Goal: Information Seeking & Learning: Find specific fact

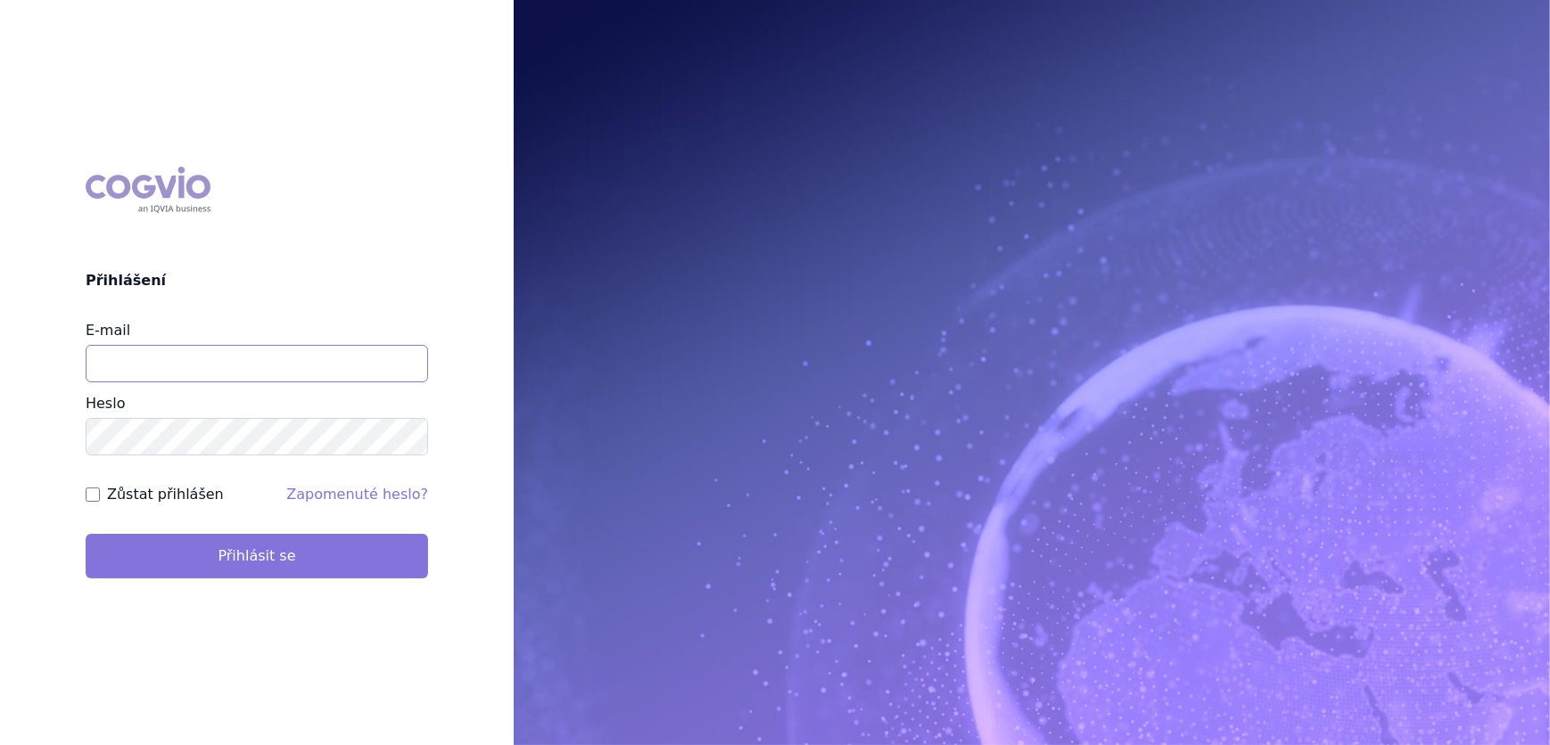
type input "veronika.damborska@vzp.cz"
click at [212, 555] on button "Přihlásit se" at bounding box center [257, 556] width 342 height 45
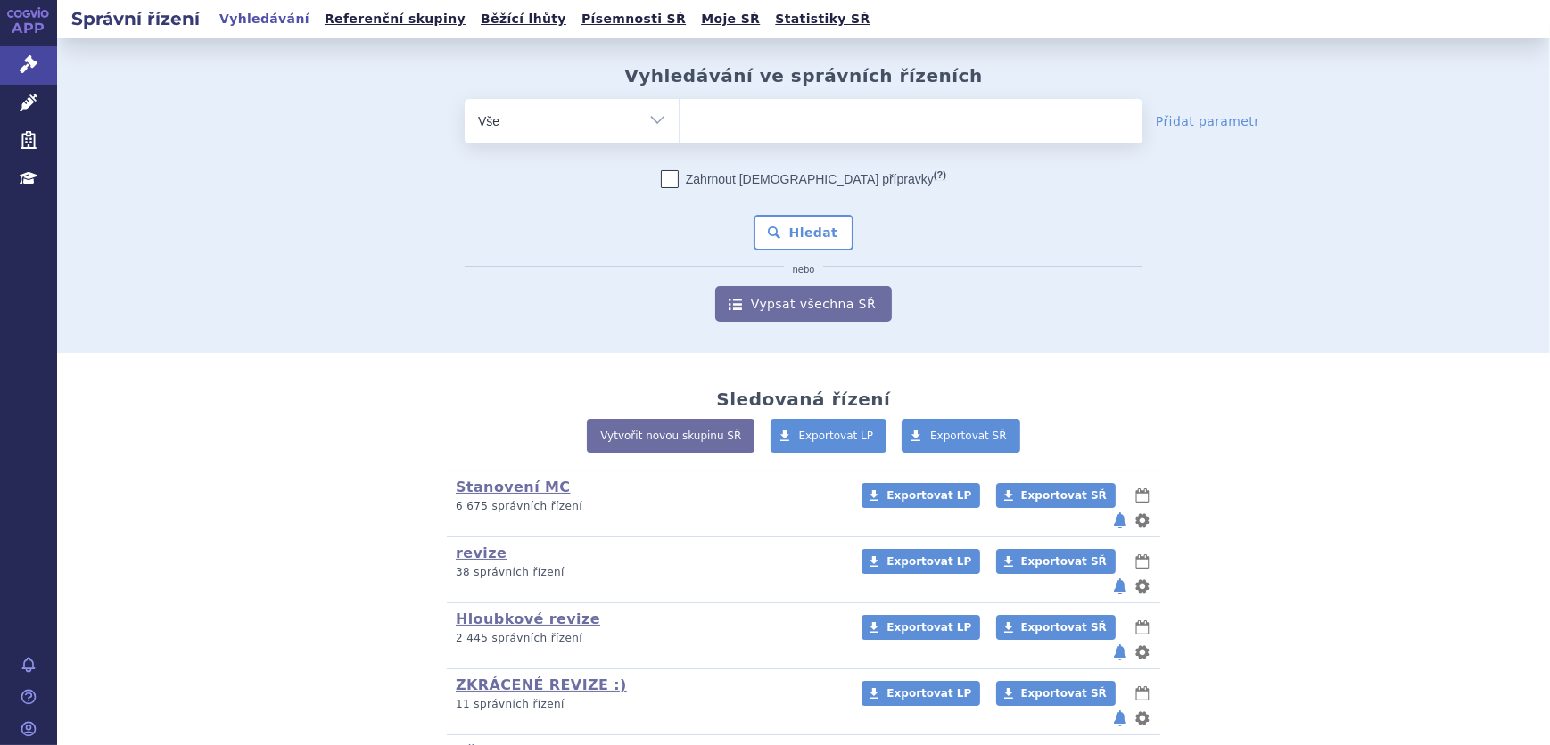
click at [728, 112] on ul at bounding box center [910, 117] width 463 height 37
click at [679, 112] on select at bounding box center [679, 120] width 1 height 45
click at [37, 97] on link "Léčivé přípravky" at bounding box center [28, 103] width 57 height 37
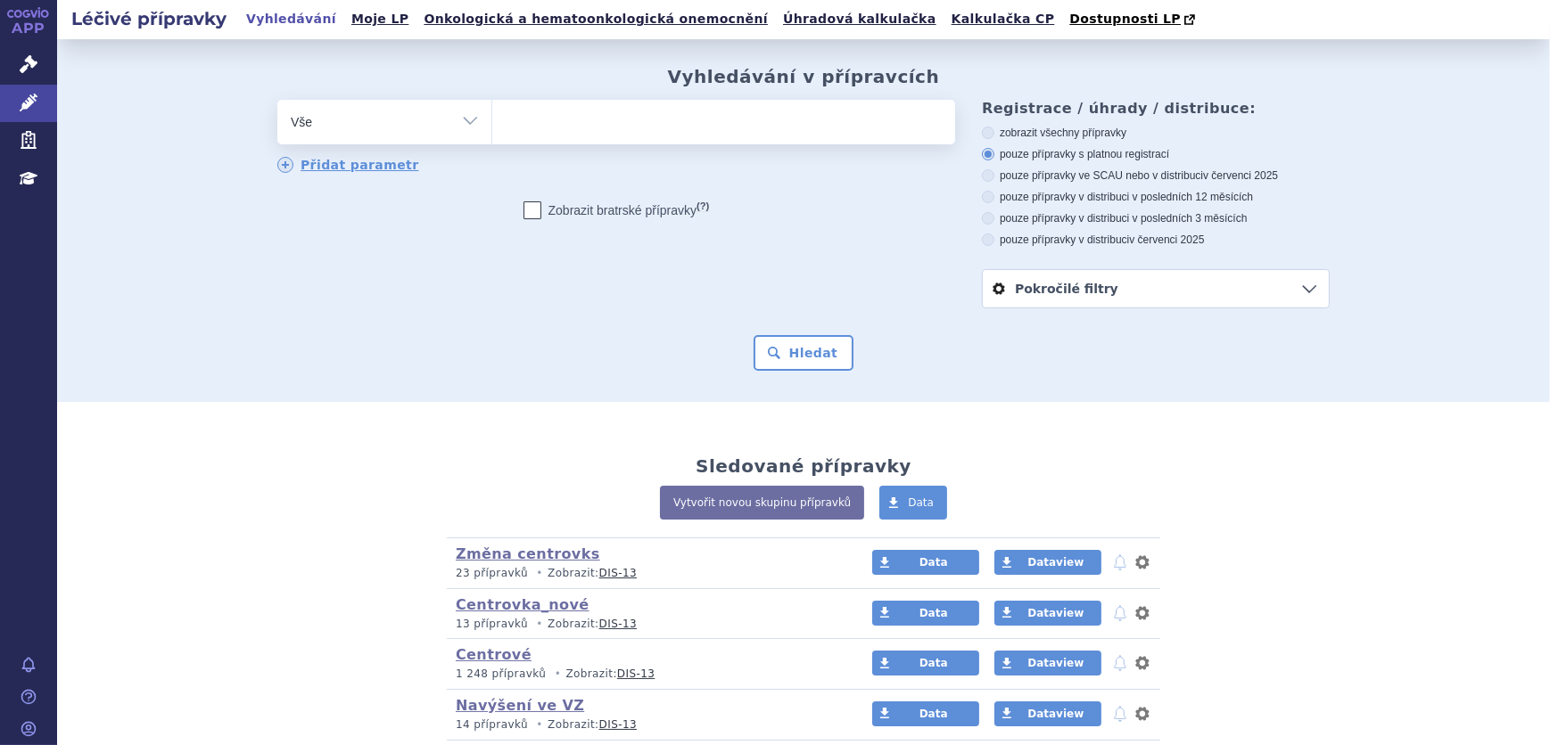
click at [630, 144] on span at bounding box center [723, 122] width 463 height 45
click at [492, 144] on select at bounding box center [491, 121] width 1 height 45
click at [629, 134] on ul at bounding box center [723, 118] width 463 height 37
click at [492, 134] on select at bounding box center [491, 121] width 1 height 45
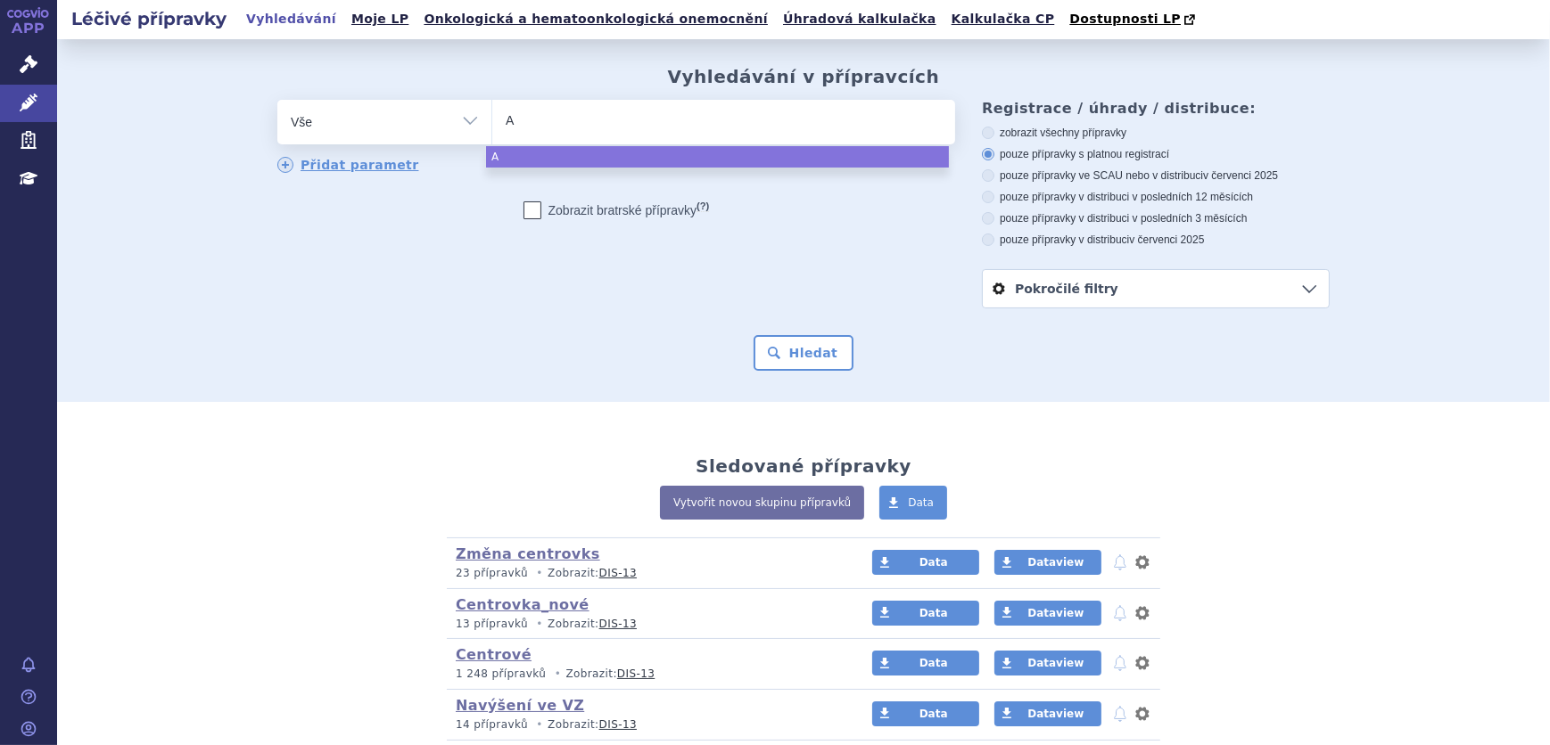
type input "AD"
type input "ADAC"
type input "ADACE"
type input "ADACEL"
select select "ADACEL"
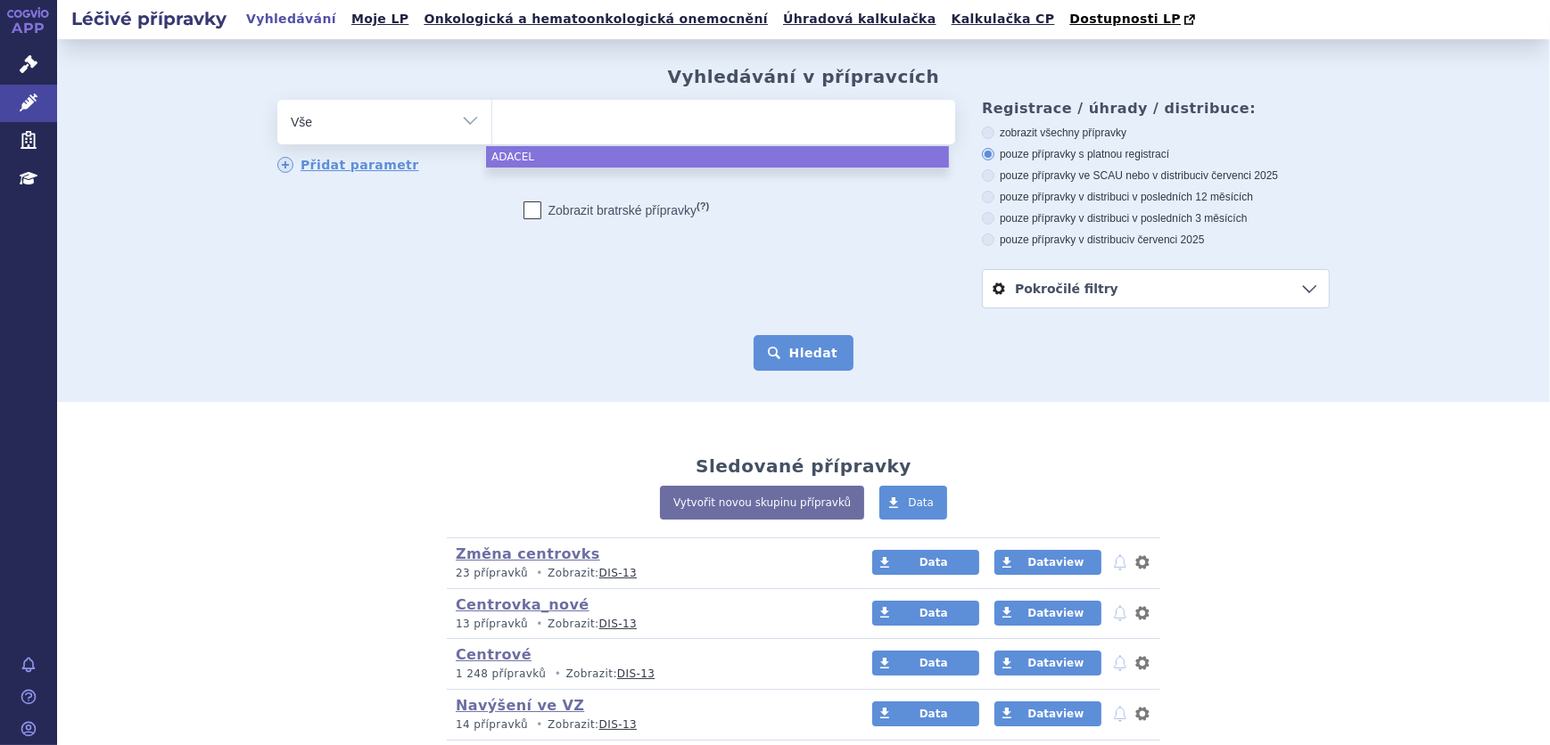
click at [809, 350] on button "Hledat" at bounding box center [803, 353] width 101 height 36
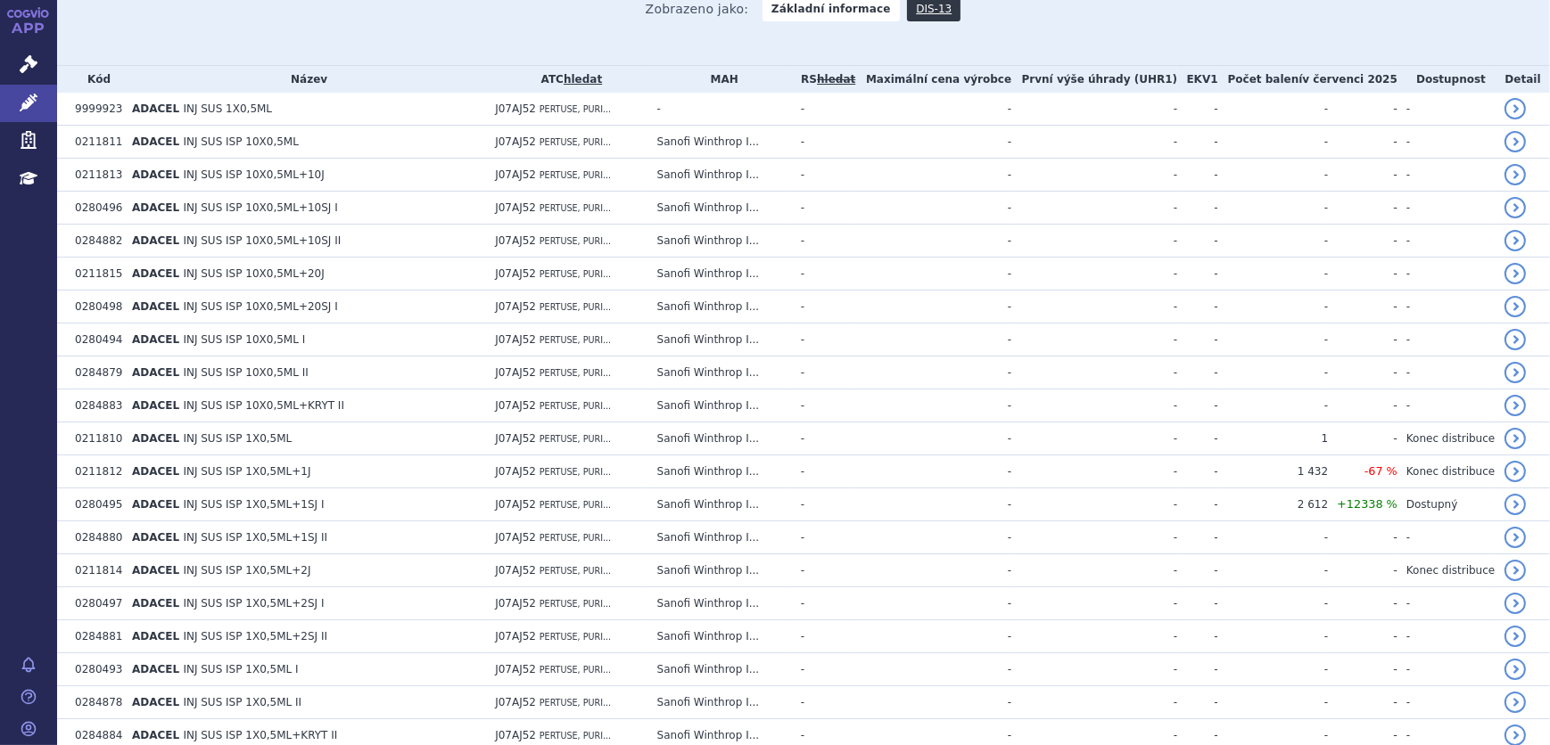
scroll to position [407, 0]
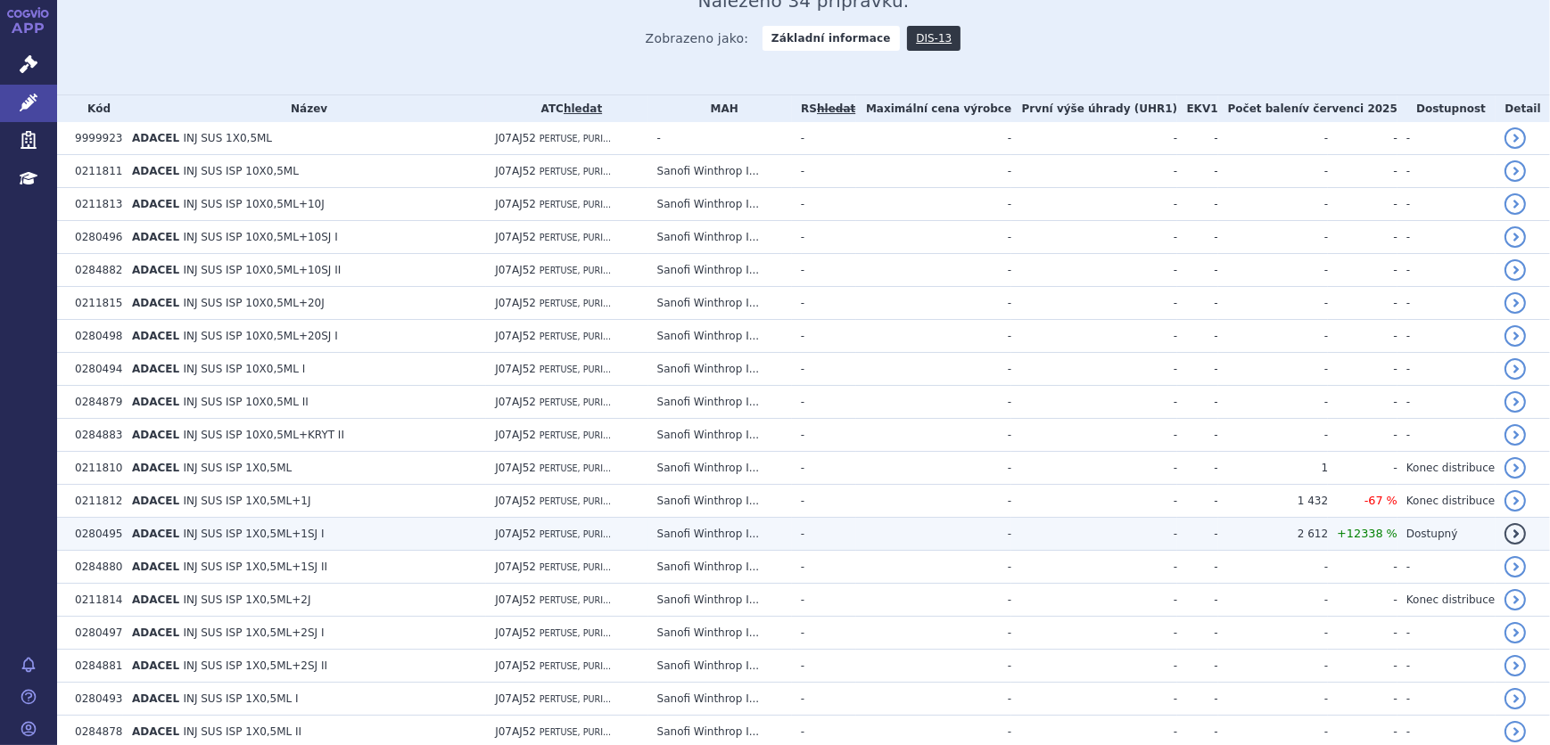
click at [526, 540] on td "J07AJ52 PERTUSE, PURI..." at bounding box center [566, 534] width 161 height 33
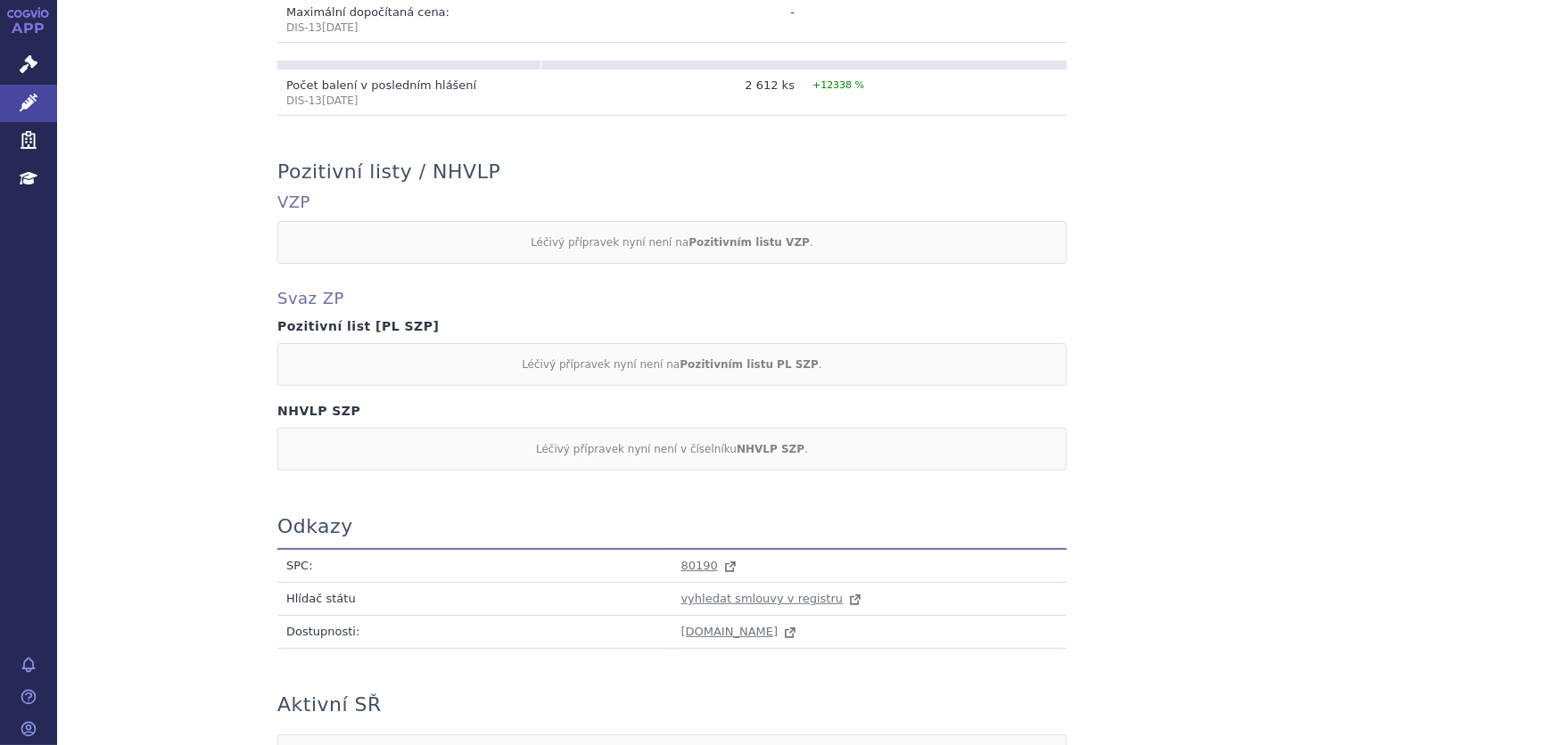
scroll to position [857, 0]
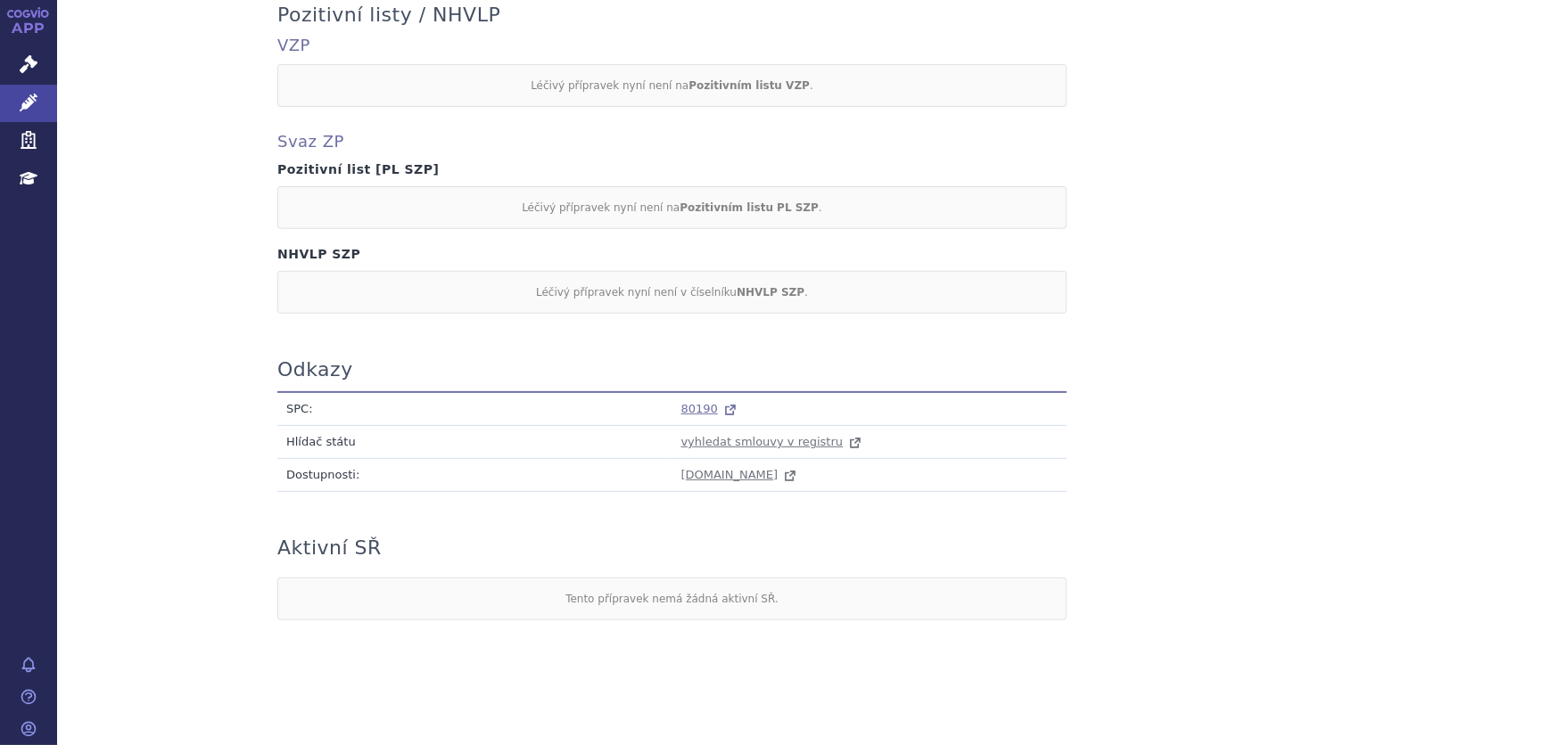
click at [685, 412] on span "80190" at bounding box center [699, 408] width 37 height 13
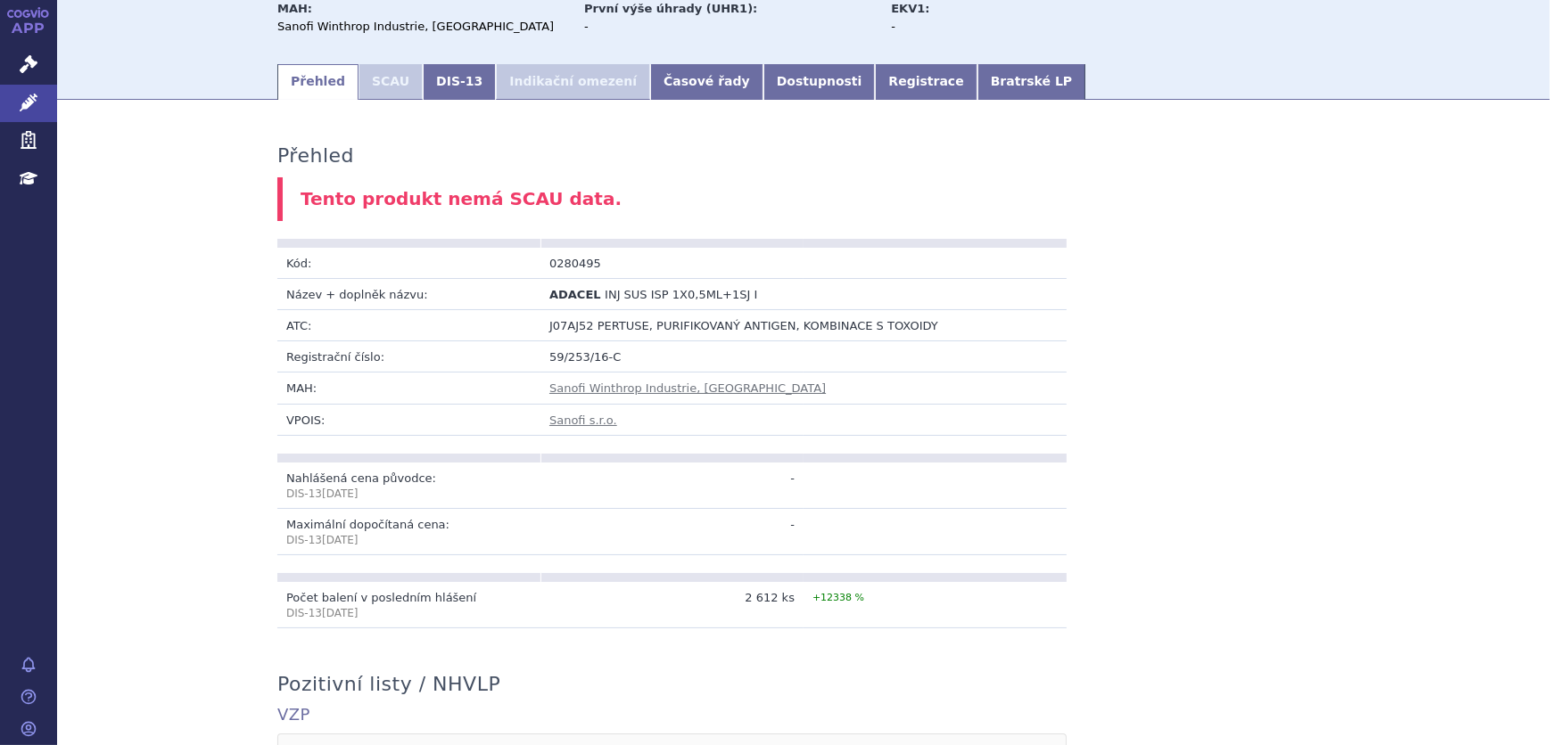
scroll to position [0, 0]
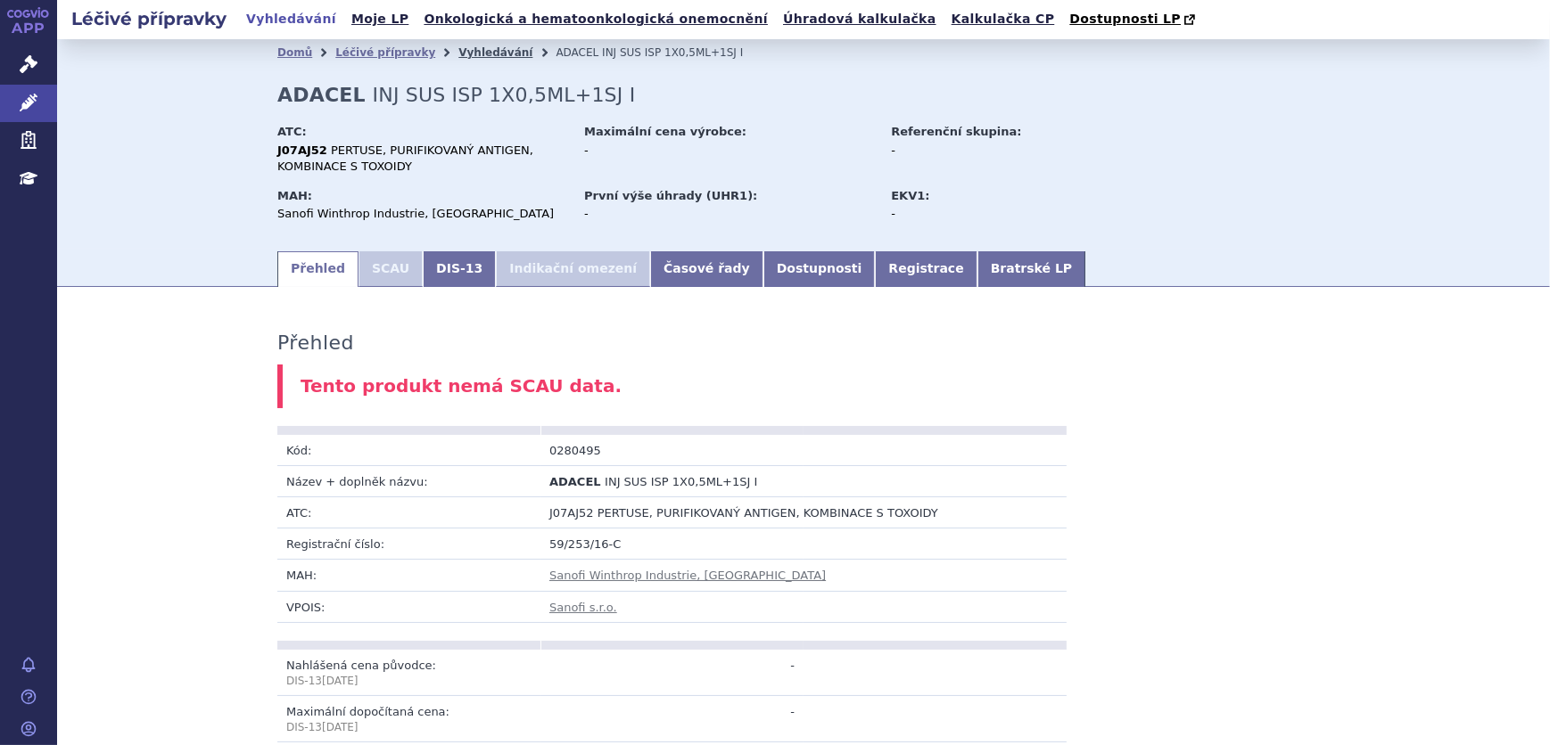
click at [481, 53] on link "Vyhledávání" at bounding box center [495, 52] width 74 height 12
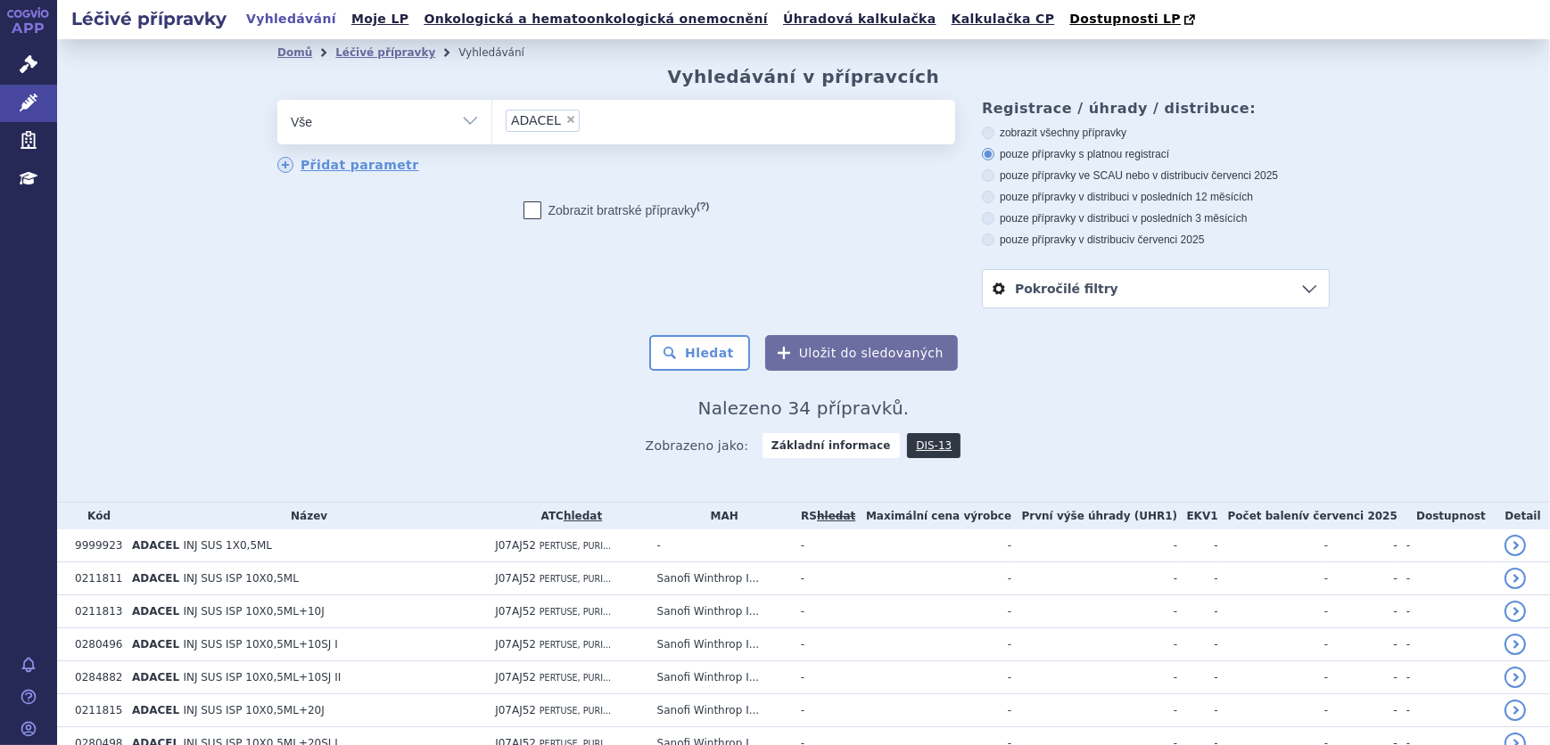
click at [565, 121] on span "×" at bounding box center [570, 119] width 11 height 11
click at [492, 121] on select "ADACEL" at bounding box center [491, 121] width 1 height 45
select select
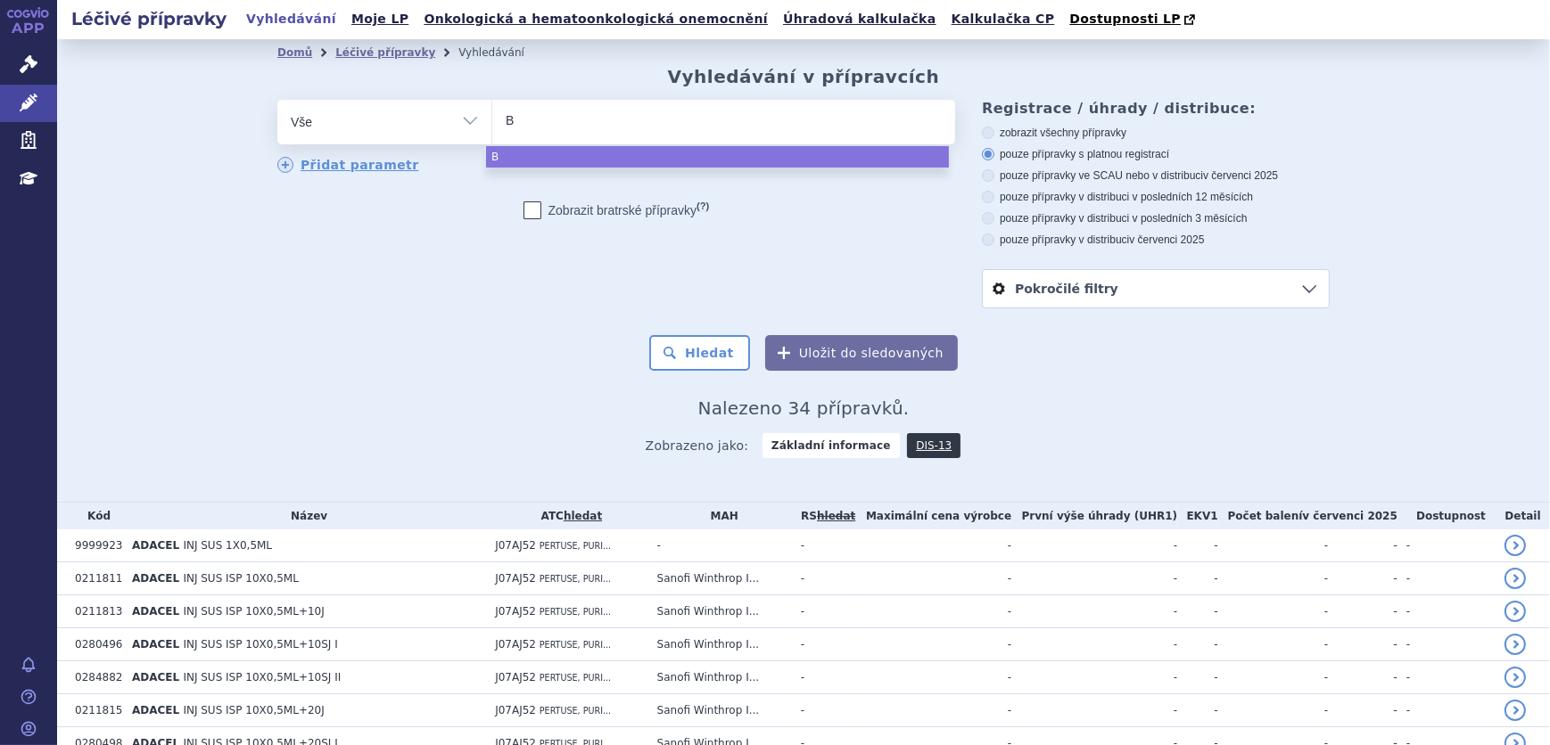
type input "BO"
type input "BOO"
type input "BOOST"
type input "BOOSTR"
type input "BOOSTRI"
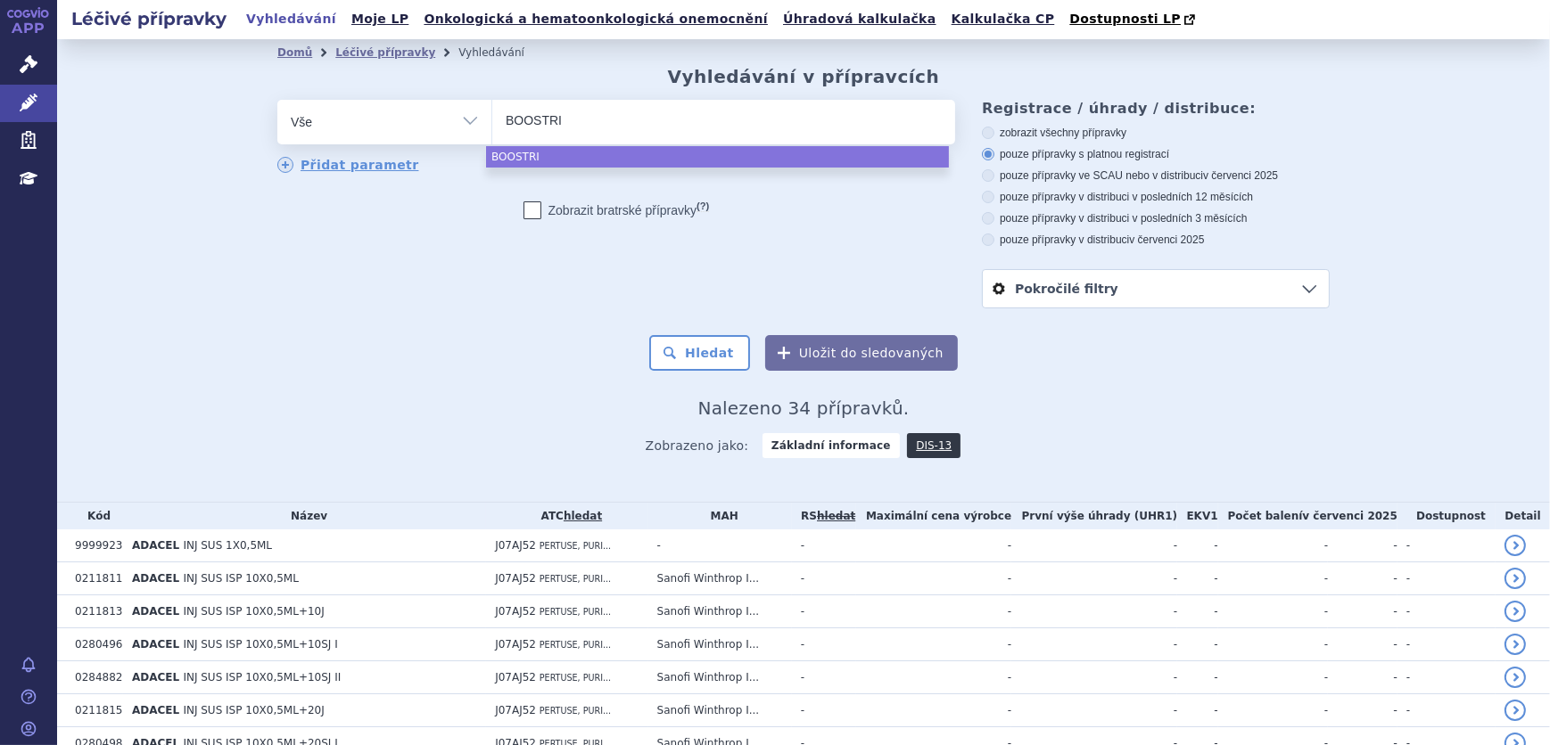
type input "BOOSTRIX"
select select "BOOSTRIX"
click at [682, 342] on button "Hledat" at bounding box center [699, 353] width 101 height 36
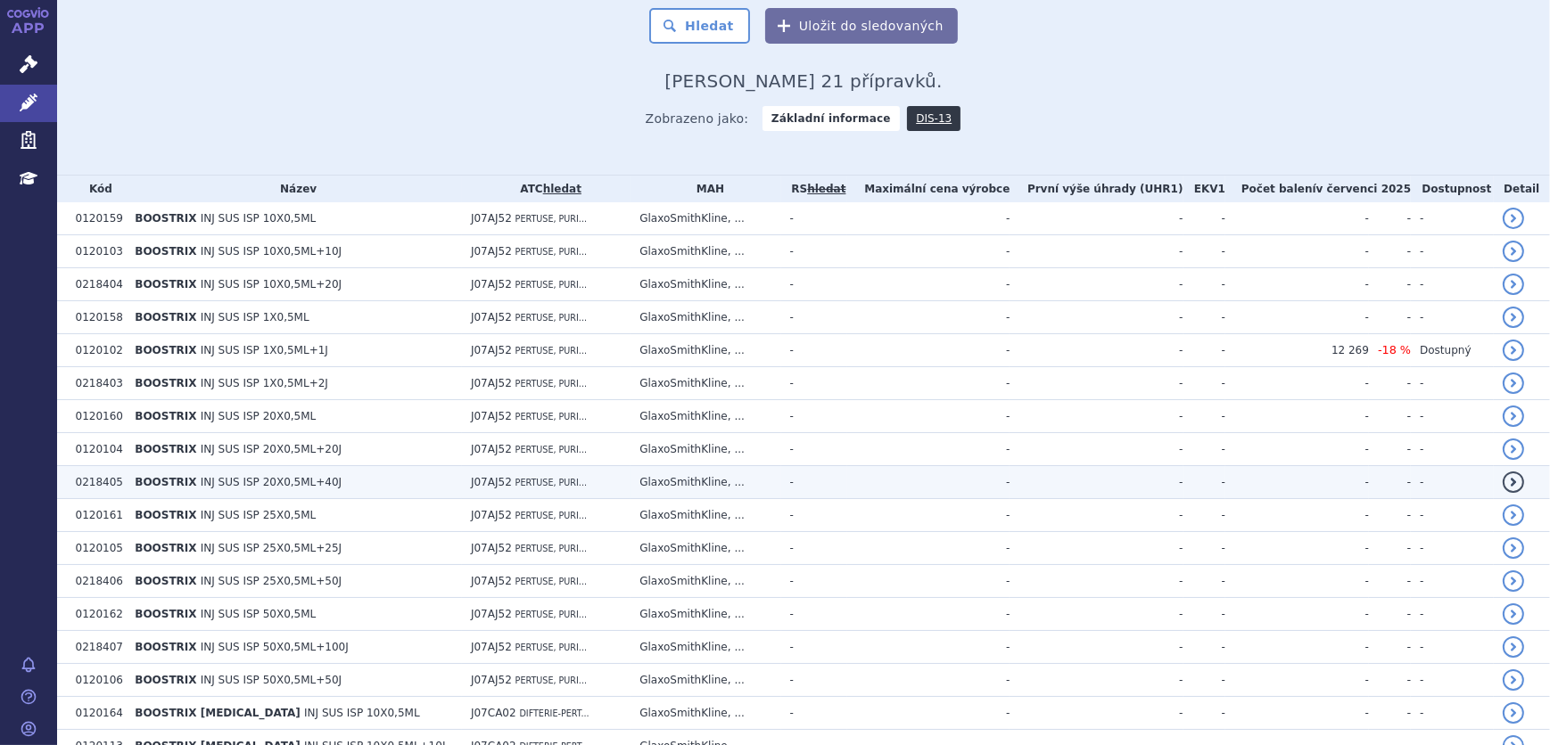
scroll to position [304, 0]
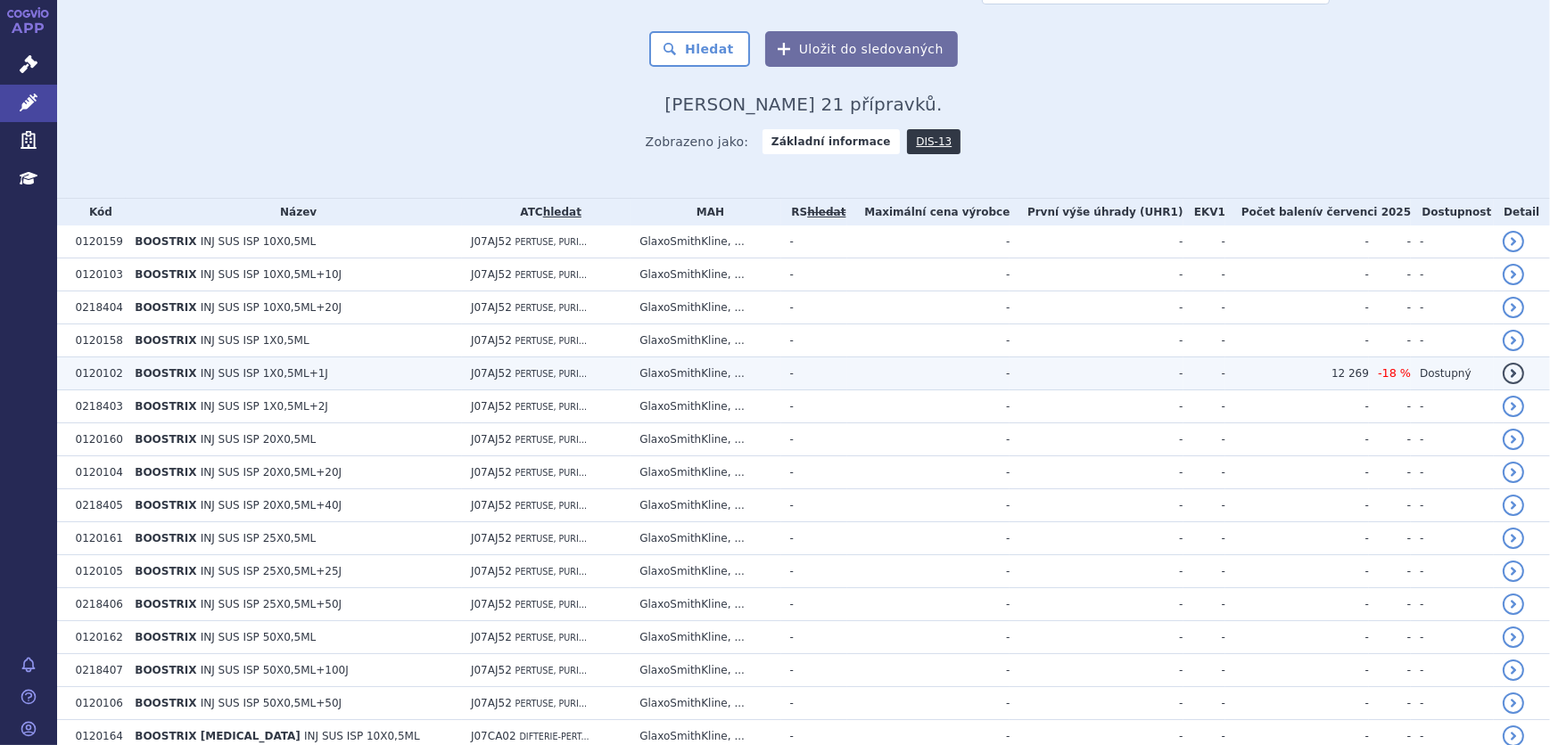
click at [791, 376] on td "-" at bounding box center [814, 374] width 67 height 33
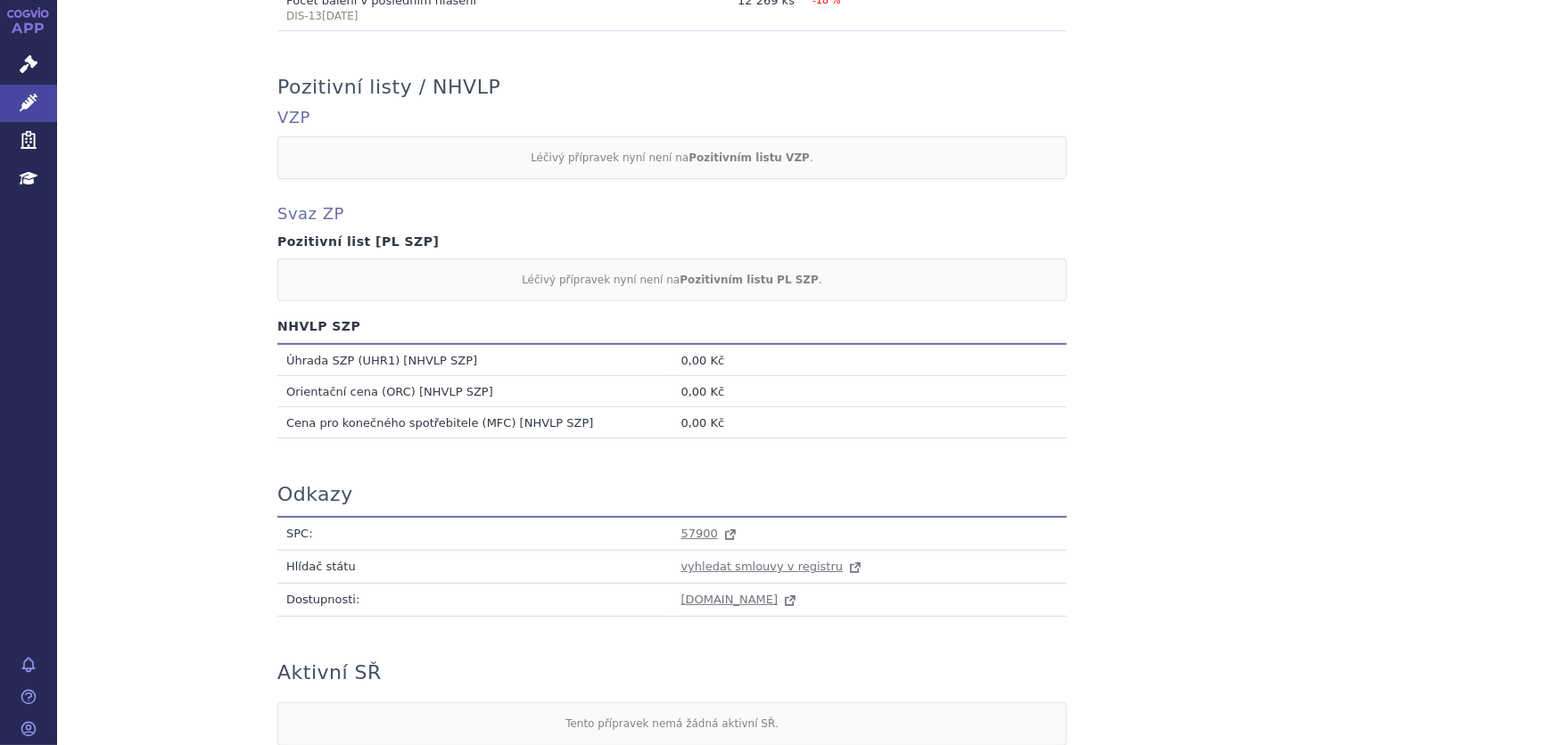
scroll to position [909, 0]
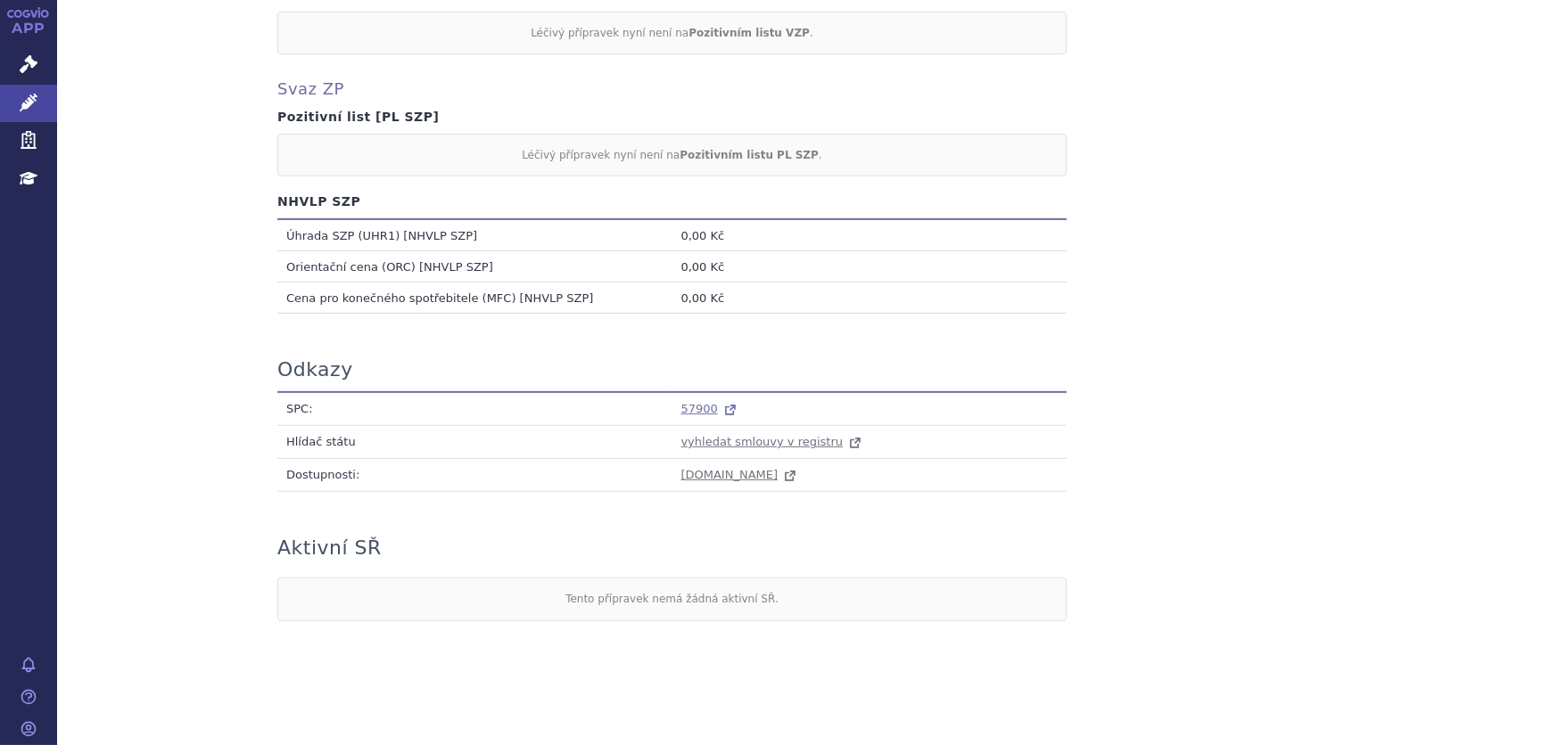
click at [695, 406] on span "57900" at bounding box center [699, 408] width 37 height 13
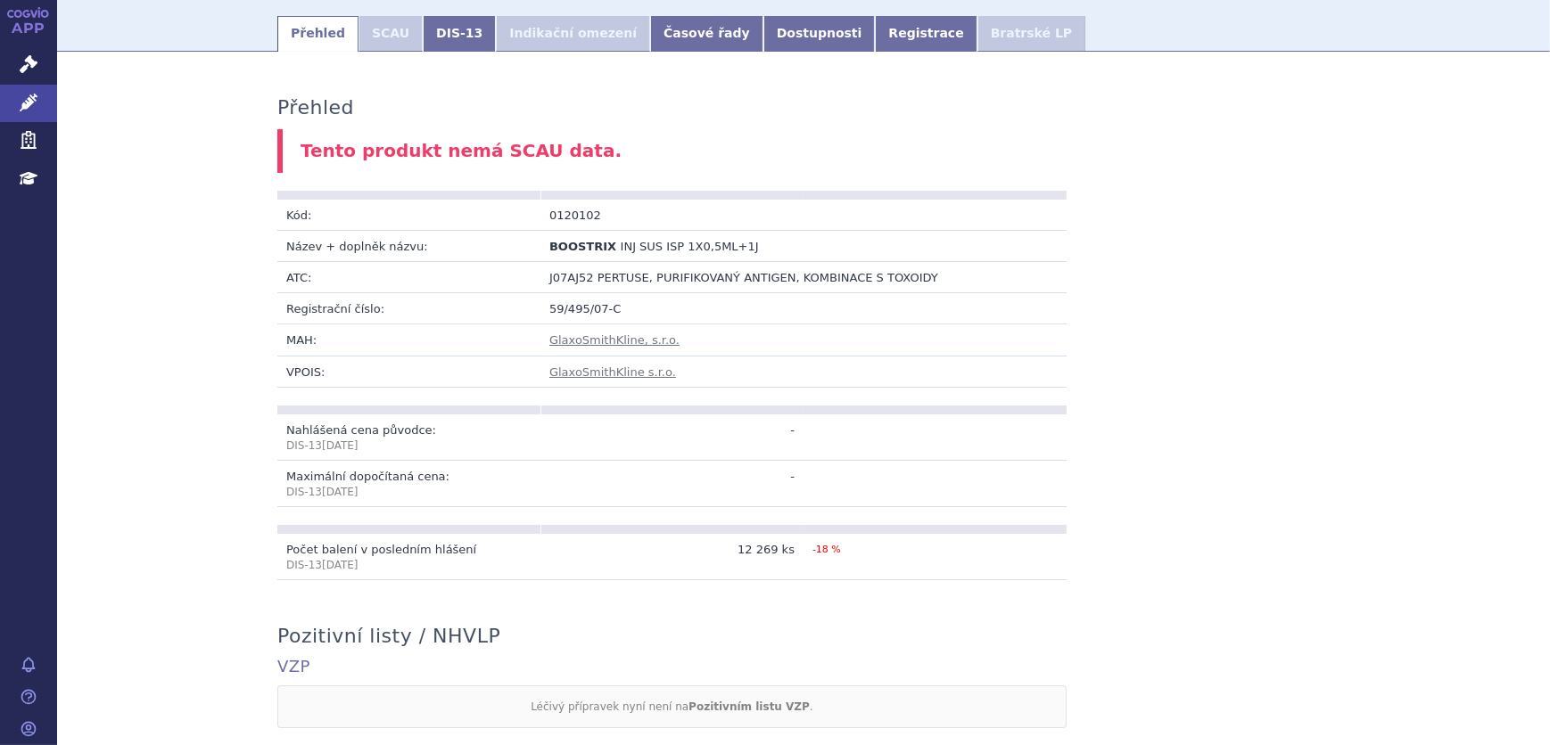
scroll to position [18, 0]
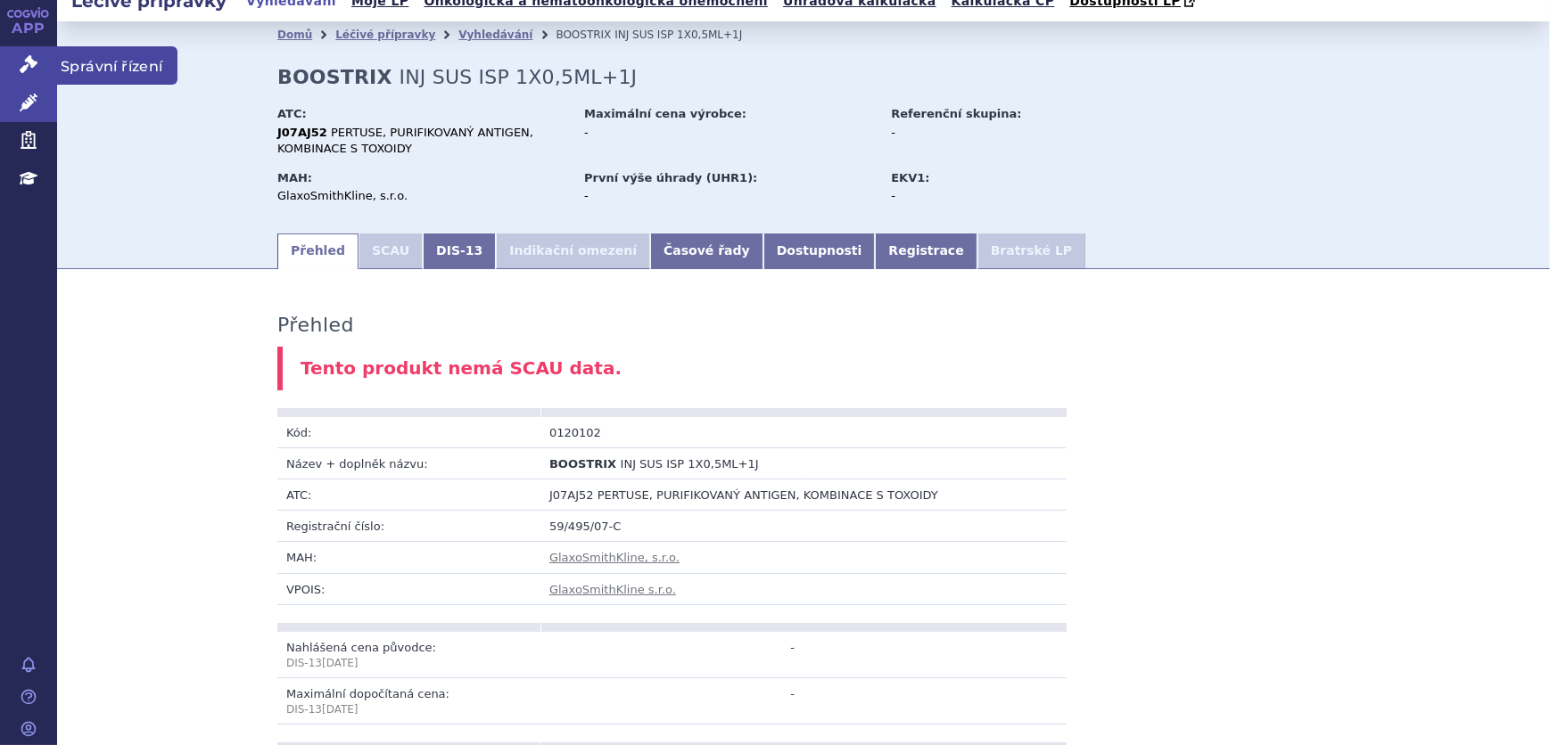
click at [24, 56] on icon at bounding box center [29, 64] width 18 height 18
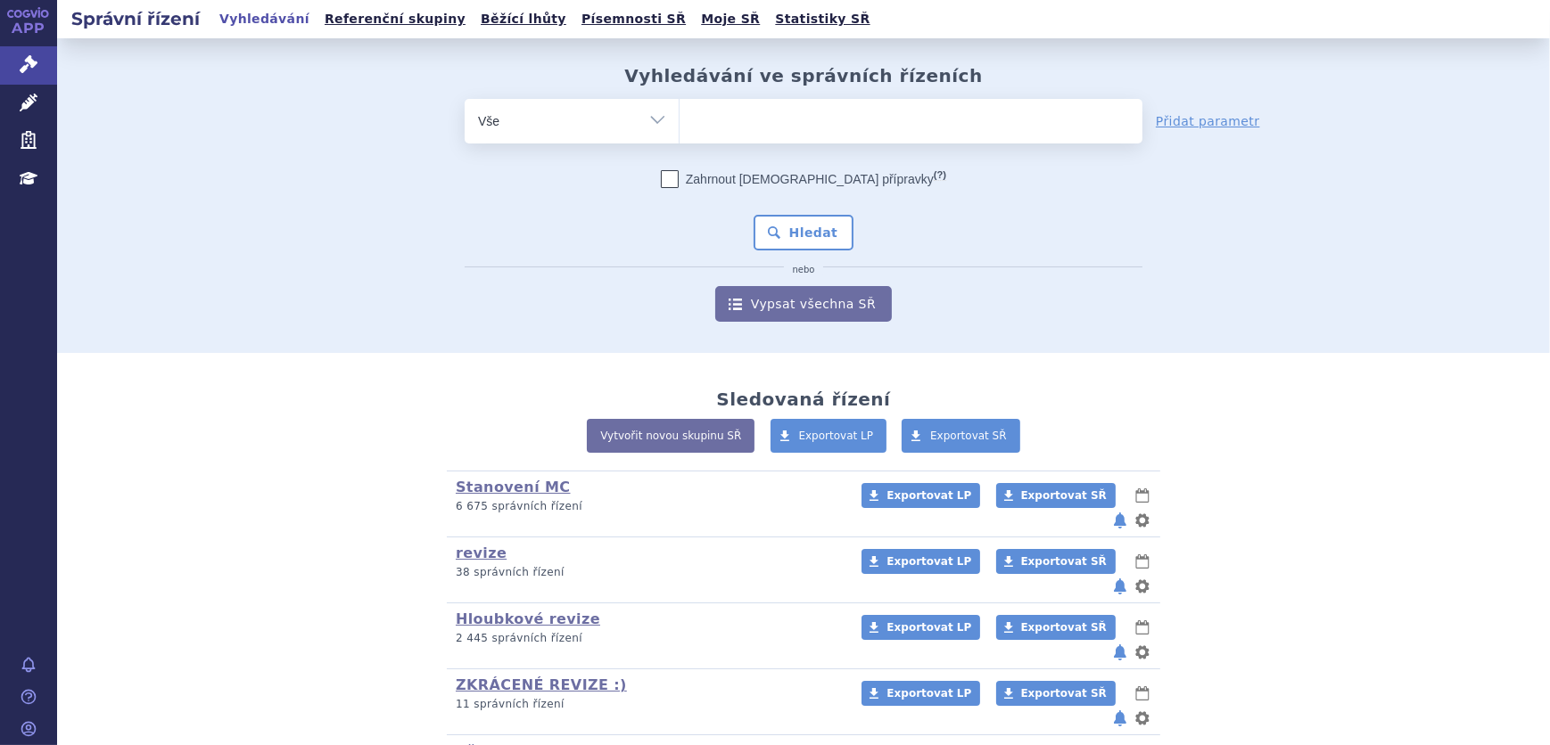
click at [719, 119] on ul at bounding box center [910, 117] width 463 height 37
click at [679, 119] on select at bounding box center [679, 120] width 1 height 45
click at [722, 116] on ul at bounding box center [910, 117] width 463 height 37
click at [679, 116] on select at bounding box center [679, 120] width 1 height 45
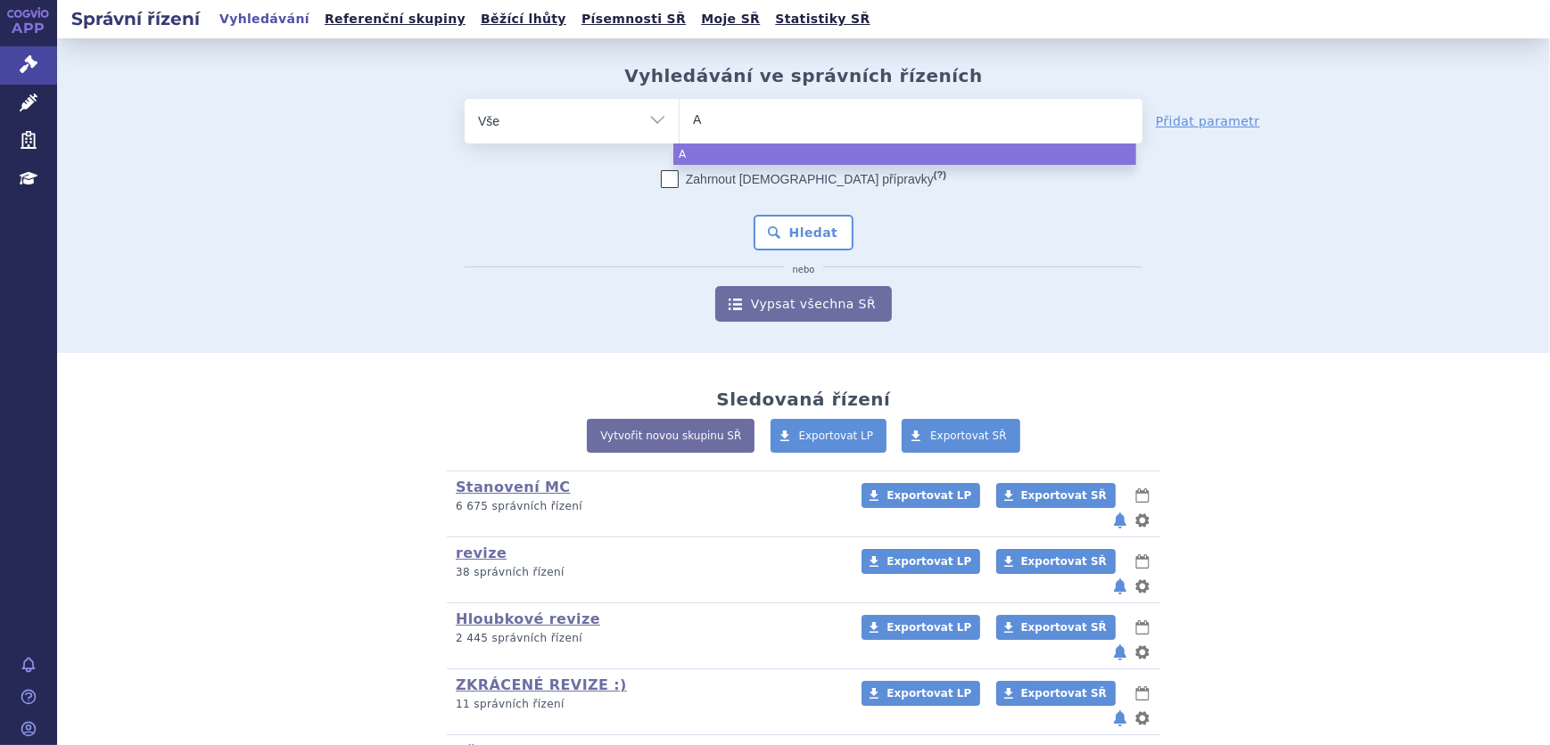
type input "AD"
type input "ADAC"
type input "ADACEL"
select select "ADACEL"
click at [837, 218] on button "Hledat" at bounding box center [803, 233] width 101 height 36
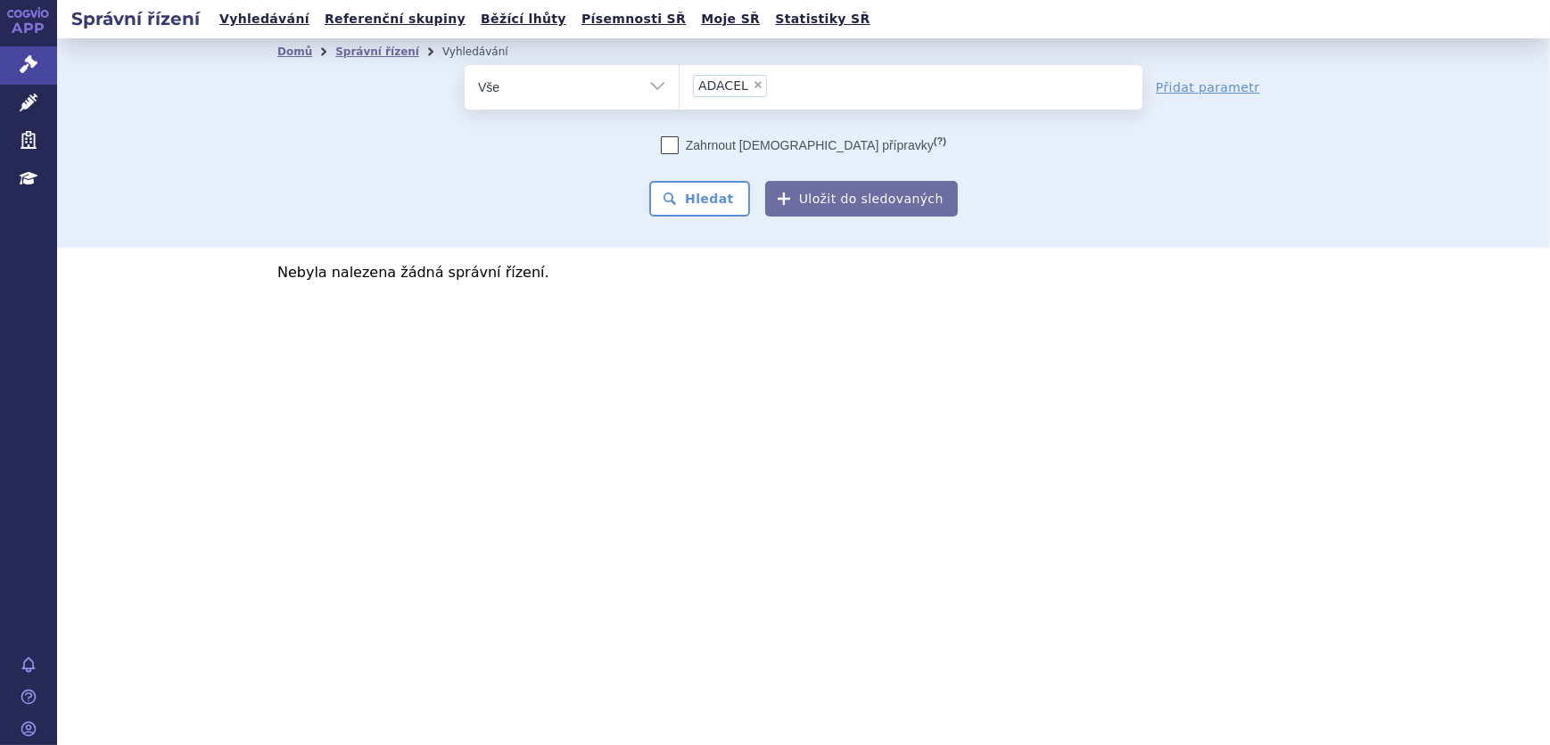
click at [755, 81] on span "×" at bounding box center [758, 84] width 11 height 11
click at [679, 81] on select "ADACEL" at bounding box center [679, 86] width 1 height 45
select select
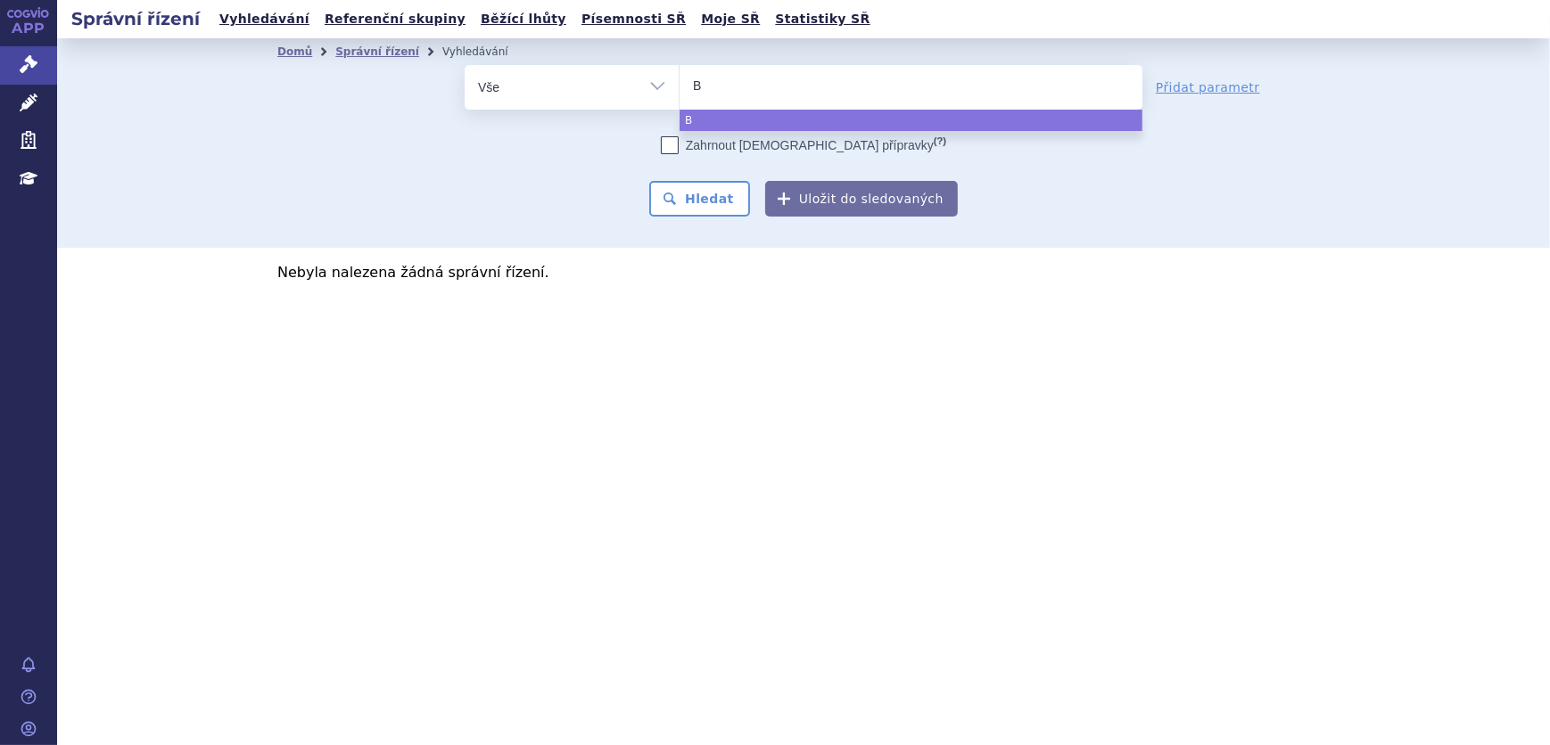
type input "BO"
type input "BOOS"
type input "BOOST"
type input "BOOSTR"
type input "BOOSTRI"
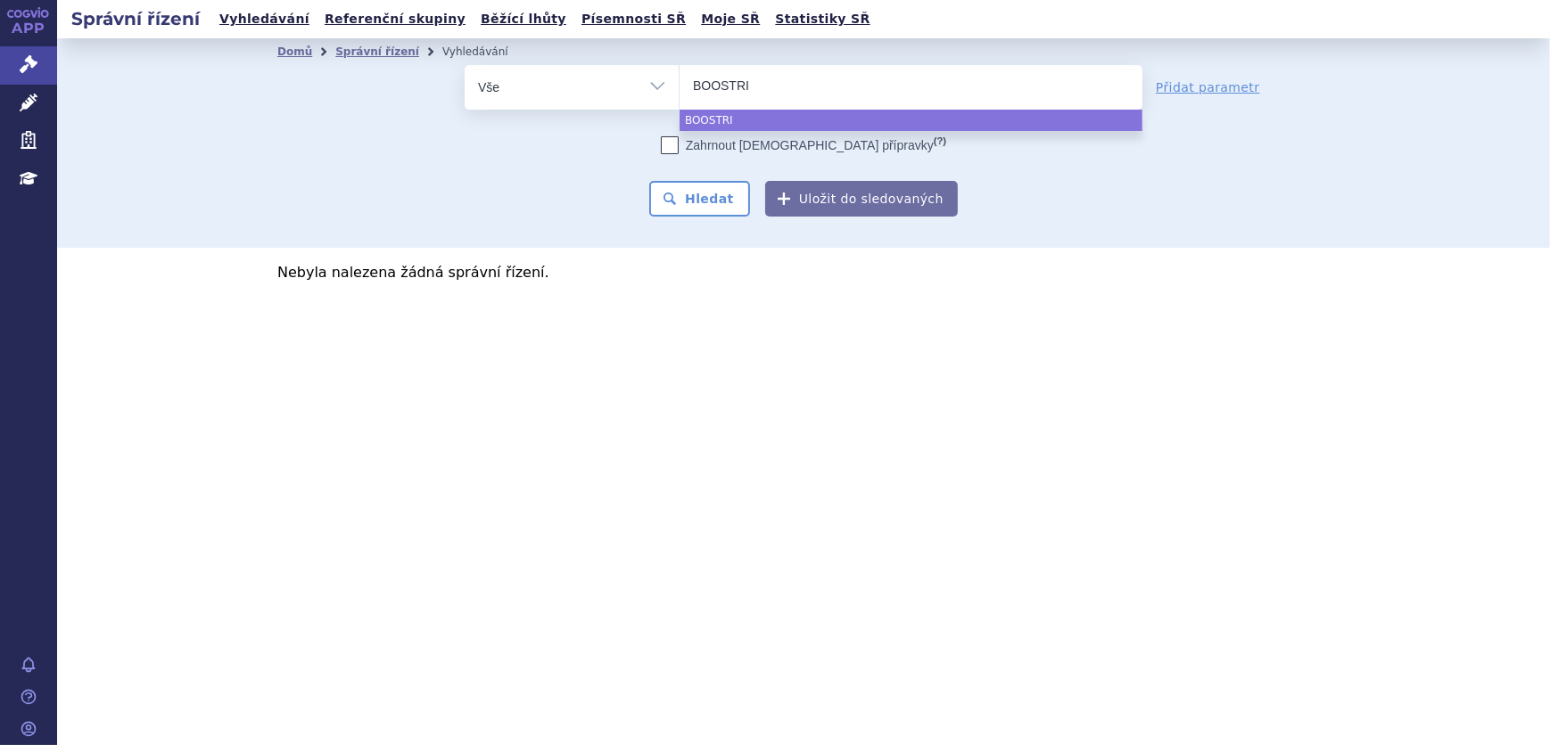
type input "BOOSTRIX"
select select "BOOSTRIX"
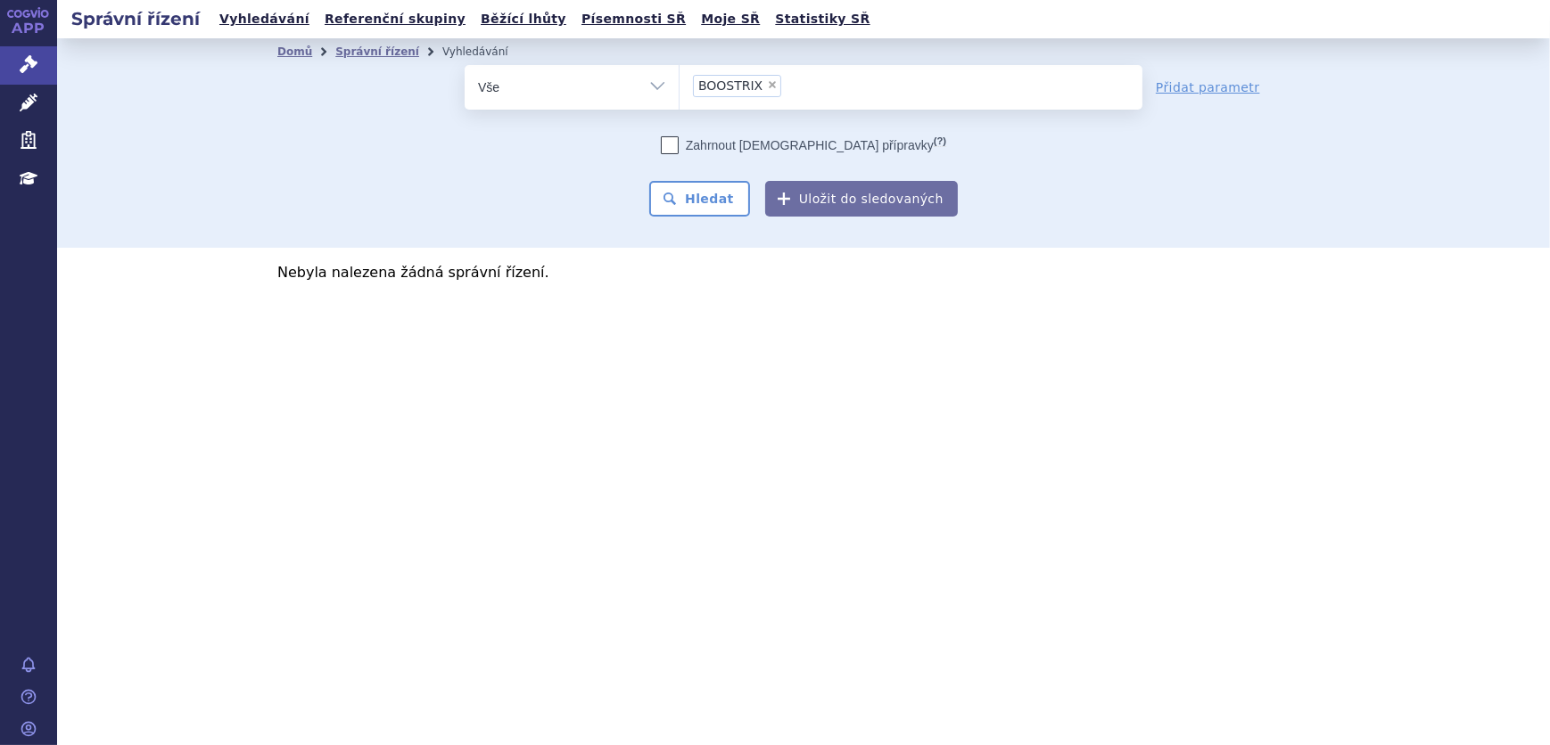
drag, startPoint x: 689, startPoint y: 217, endPoint x: 699, endPoint y: 208, distance: 13.3
click at [690, 217] on div "Domů Správní řízení Vyhledávání Vyhledávání ve správních řízeních odstranit Vše…" at bounding box center [803, 143] width 1493 height 210
click at [699, 208] on button "Hledat" at bounding box center [699, 199] width 101 height 36
